Goal: Navigation & Orientation: Understand site structure

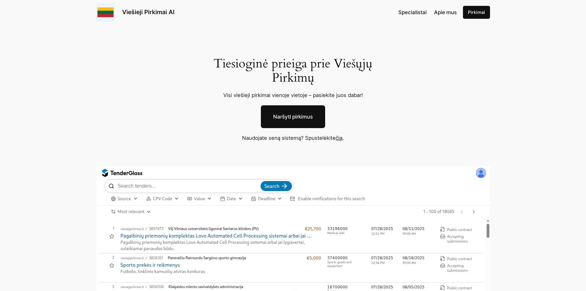
click at [342, 140] on link "čia" at bounding box center [339, 138] width 7 height 6
click at [141, 183] on img at bounding box center [293, 281] width 394 height 231
click at [418, 11] on span "Specialistai" at bounding box center [413, 12] width 28 height 6
click at [445, 14] on span "Apie mus" at bounding box center [445, 12] width 23 height 6
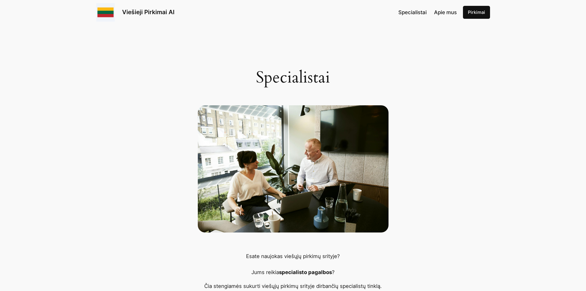
click at [477, 13] on link "Pirkimai" at bounding box center [476, 12] width 27 height 13
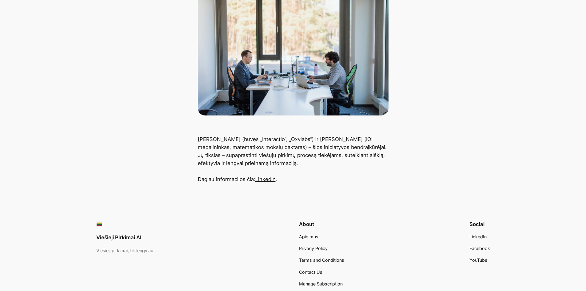
scroll to position [202, 0]
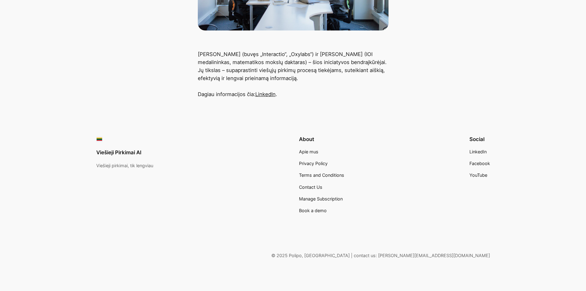
click at [479, 164] on span "Facebook" at bounding box center [480, 163] width 21 height 5
